Goal: Task Accomplishment & Management: Use online tool/utility

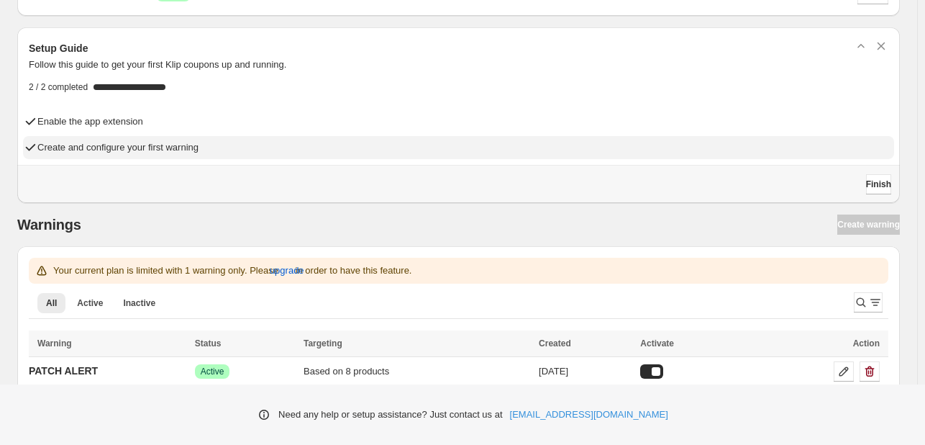
scroll to position [60, 0]
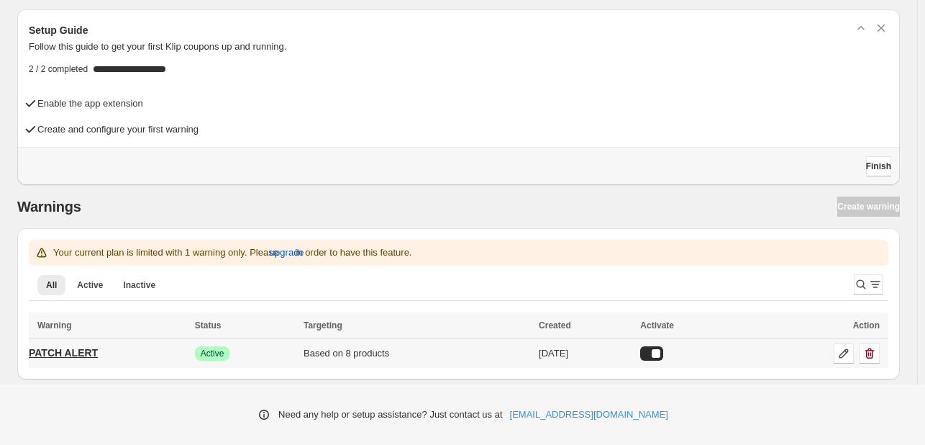
click at [88, 352] on p "PATCH ALERT" at bounding box center [63, 352] width 69 height 14
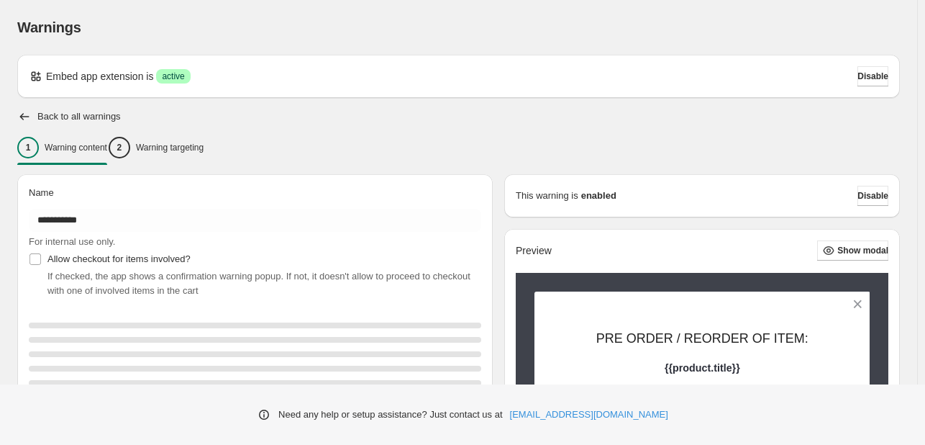
type input "**********"
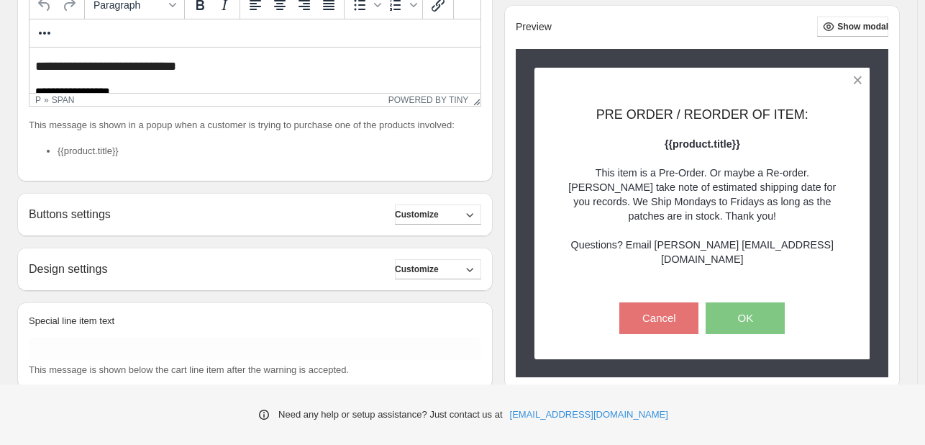
scroll to position [72, 0]
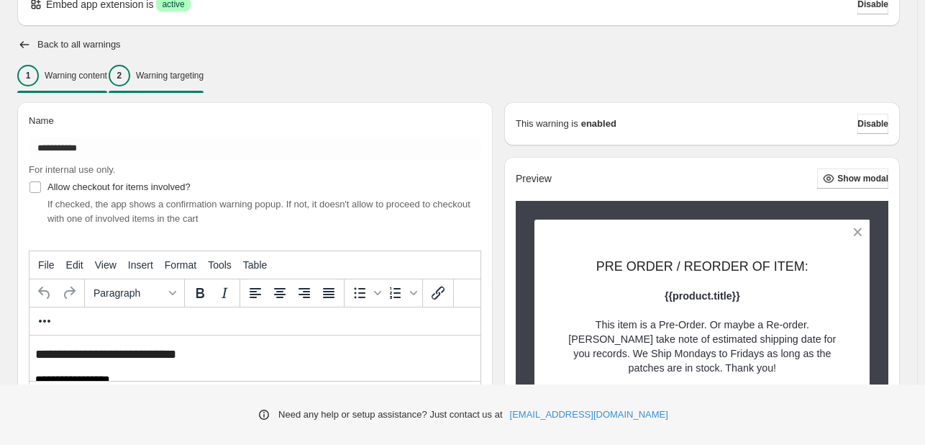
click at [176, 78] on p "Warning targeting" at bounding box center [170, 76] width 68 height 12
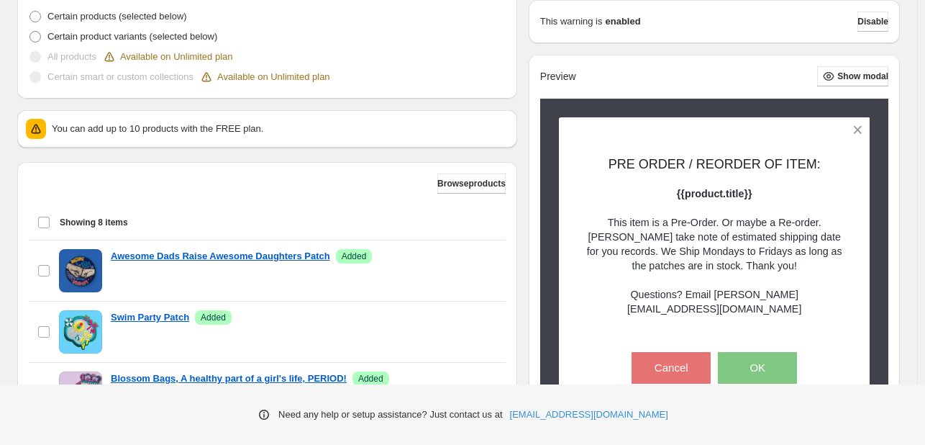
scroll to position [432, 0]
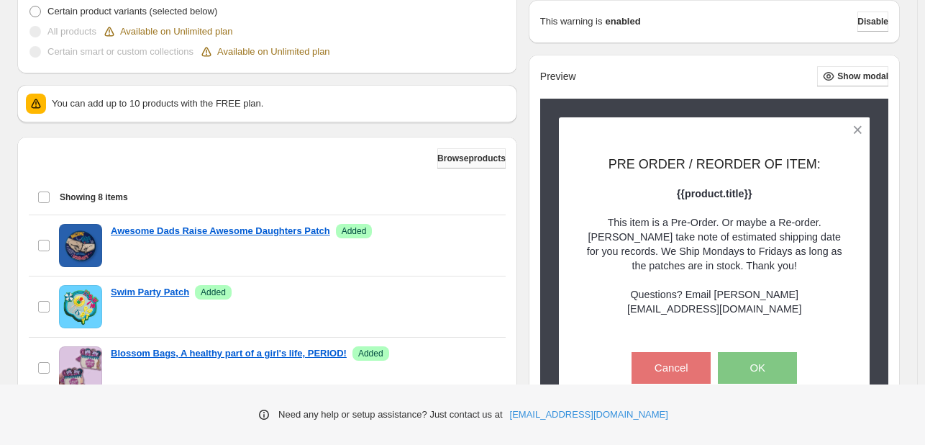
click at [438, 161] on span "Browse products" at bounding box center [471, 159] width 68 height 12
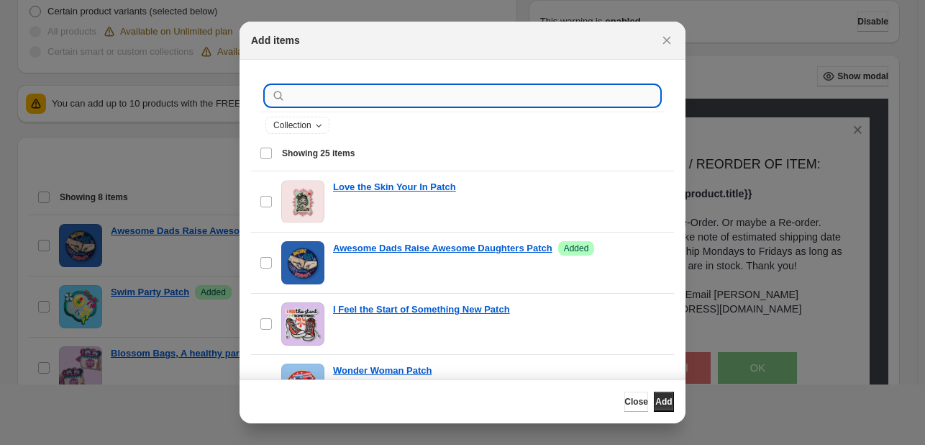
click at [417, 102] on input ":r1a:" at bounding box center [473, 96] width 371 height 20
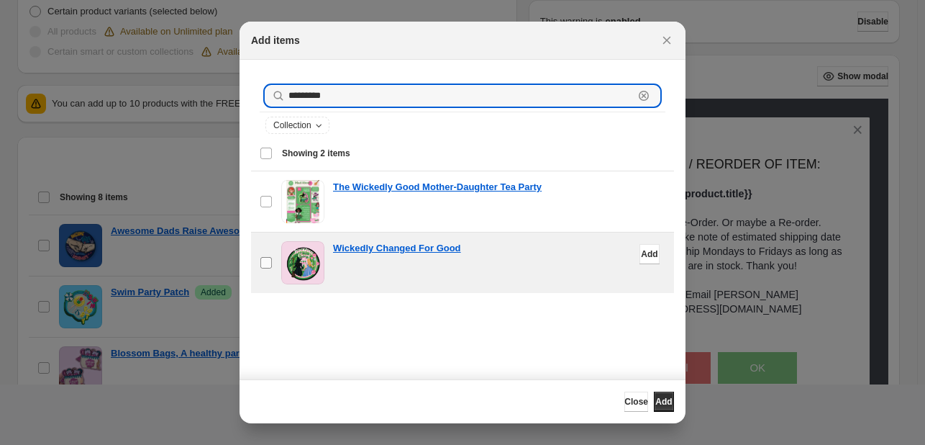
type input "********"
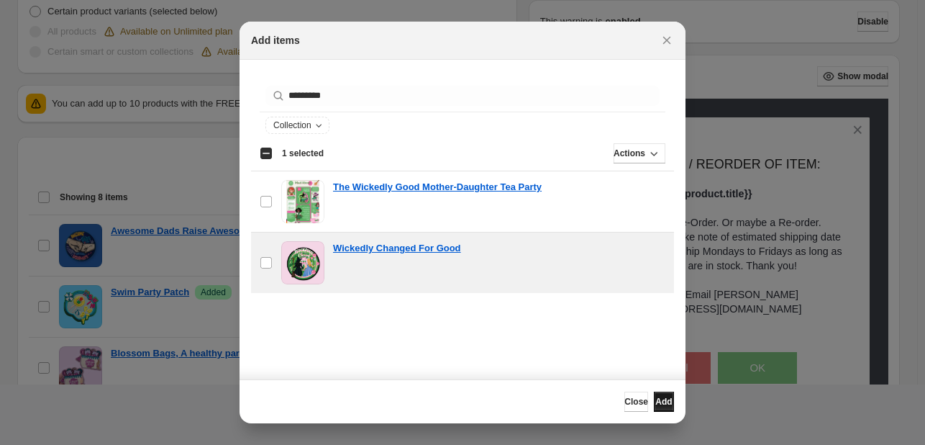
click at [656, 405] on span "Add" at bounding box center [663, 402] width 17 height 12
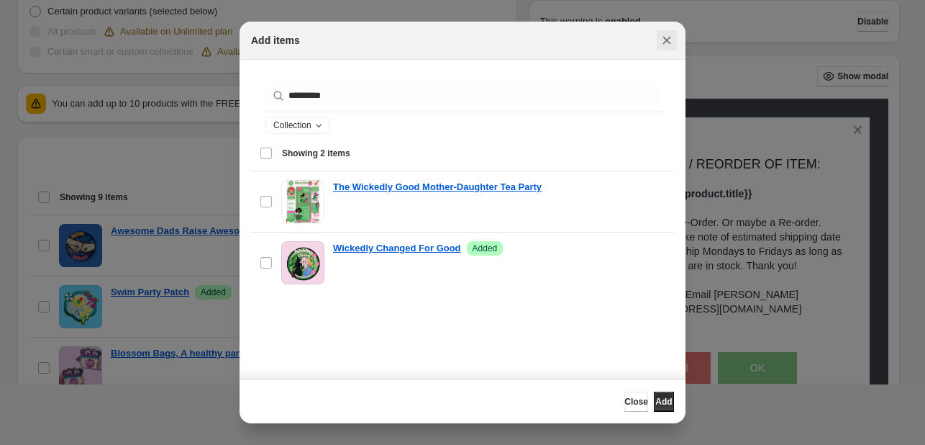
click at [665, 40] on icon "Close" at bounding box center [667, 41] width 8 height 8
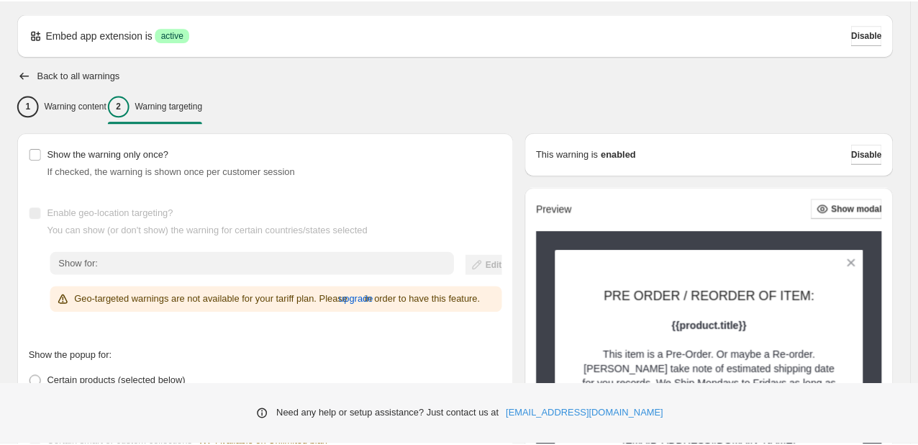
scroll to position [0, 0]
